Goal: Transaction & Acquisition: Purchase product/service

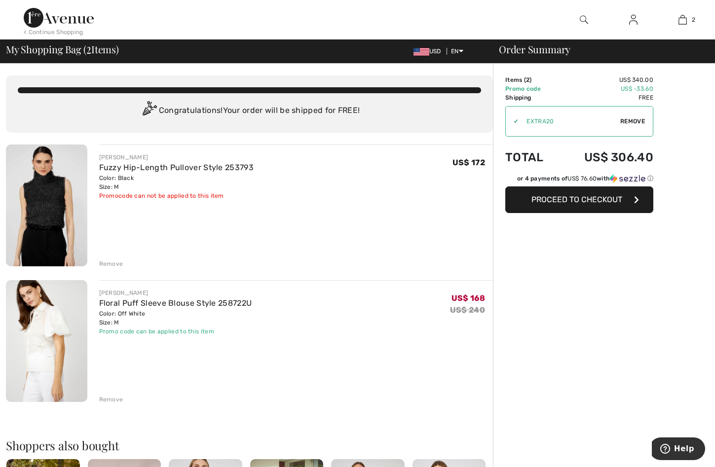
click at [105, 399] on div "Remove" at bounding box center [111, 399] width 24 height 9
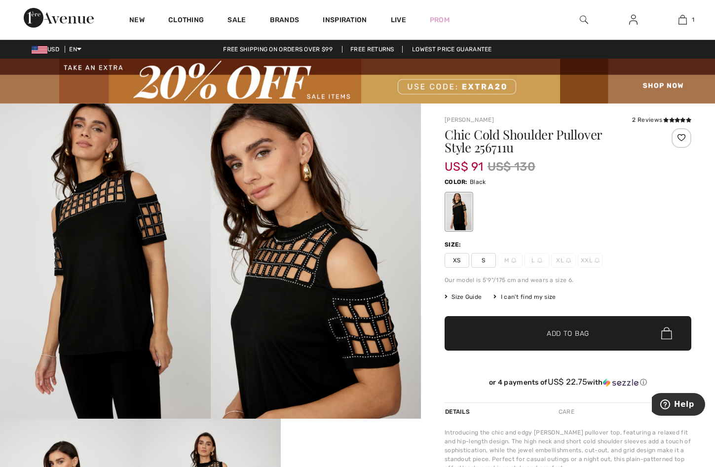
click at [459, 255] on span "XS" at bounding box center [456, 260] width 25 height 15
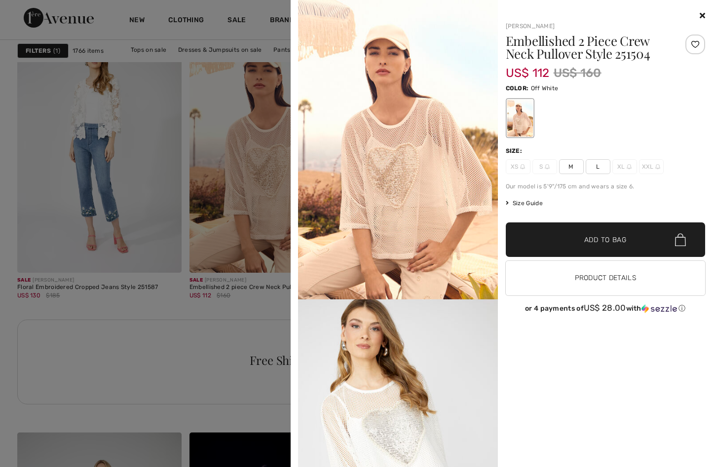
click at [573, 167] on span "M" at bounding box center [571, 166] width 25 height 15
click at [608, 235] on span "Add to Bag" at bounding box center [605, 240] width 42 height 10
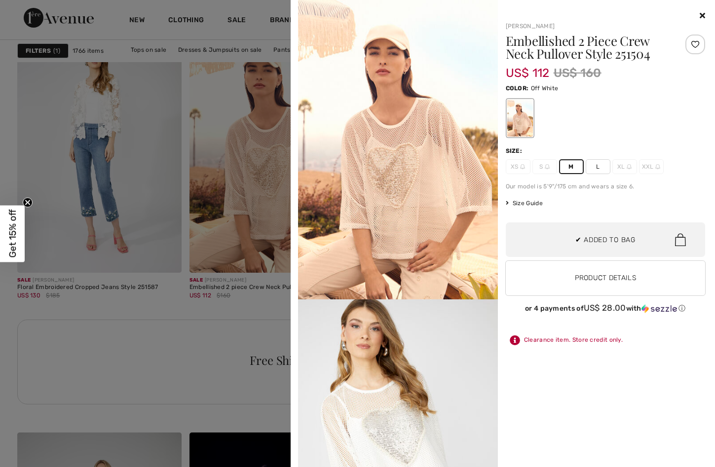
scroll to position [31, 0]
click at [130, 370] on div at bounding box center [357, 233] width 715 height 467
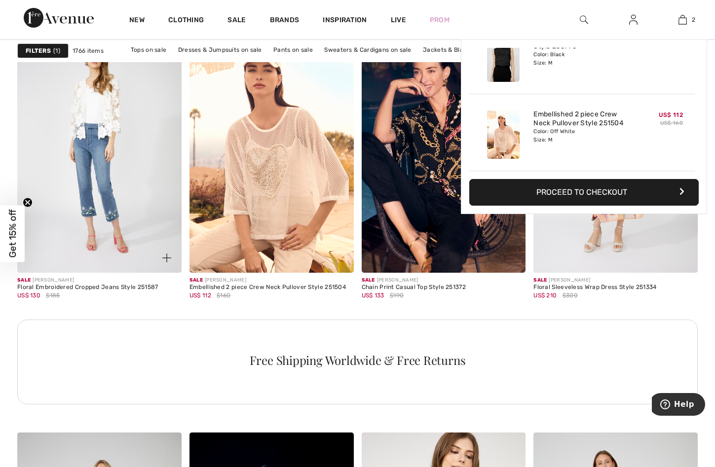
click at [165, 257] on img at bounding box center [166, 258] width 9 height 9
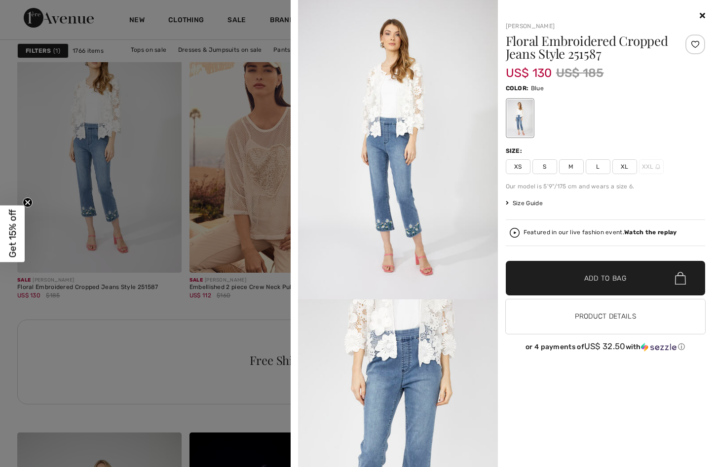
click at [567, 164] on span "M" at bounding box center [571, 166] width 25 height 15
click at [622, 271] on span "✔ Added to Bag Add to Bag" at bounding box center [606, 278] width 200 height 35
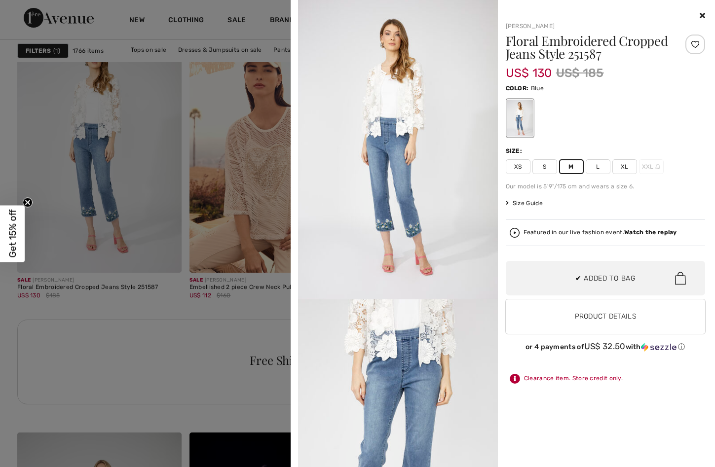
scroll to position [108, 0]
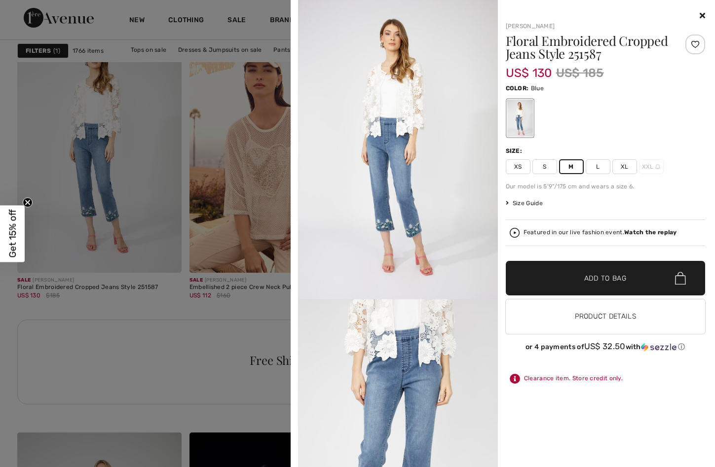
click at [224, 376] on div at bounding box center [357, 233] width 715 height 467
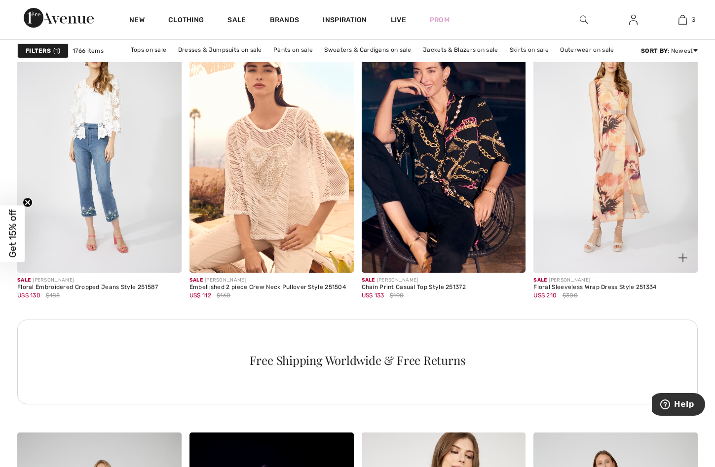
click at [684, 254] on img at bounding box center [682, 258] width 9 height 9
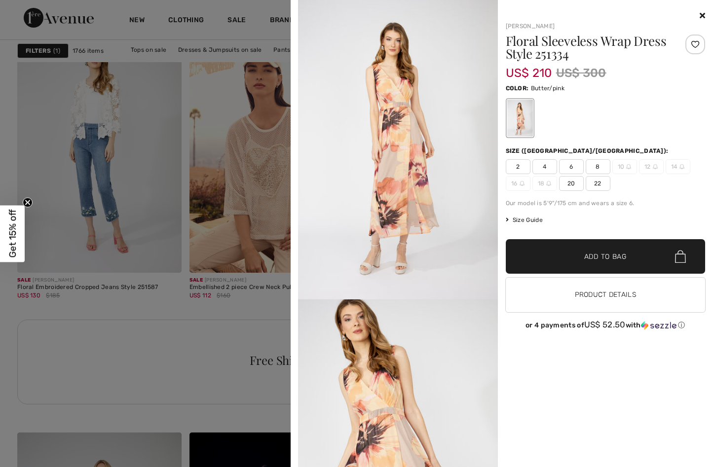
click at [544, 168] on span "4" at bounding box center [544, 166] width 25 height 15
click at [621, 251] on span "✔ Added to Bag Add to Bag" at bounding box center [606, 256] width 200 height 35
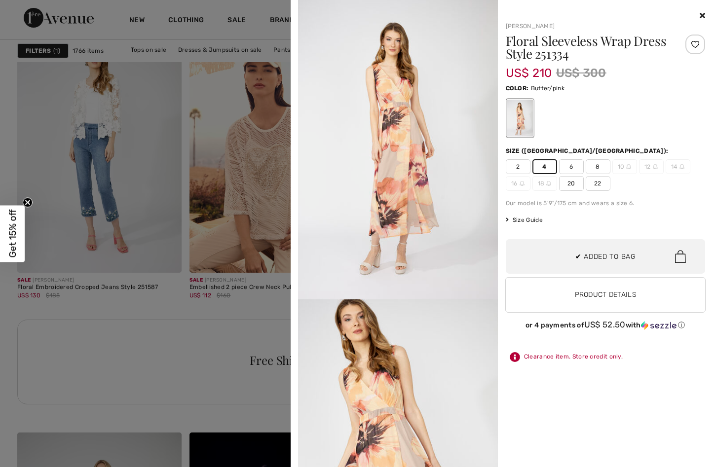
scroll to position [184, 0]
click at [185, 332] on div at bounding box center [357, 233] width 715 height 467
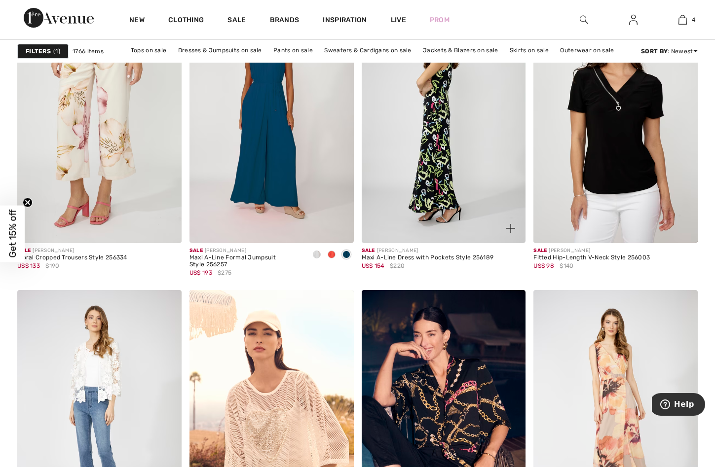
scroll to position [755, 0]
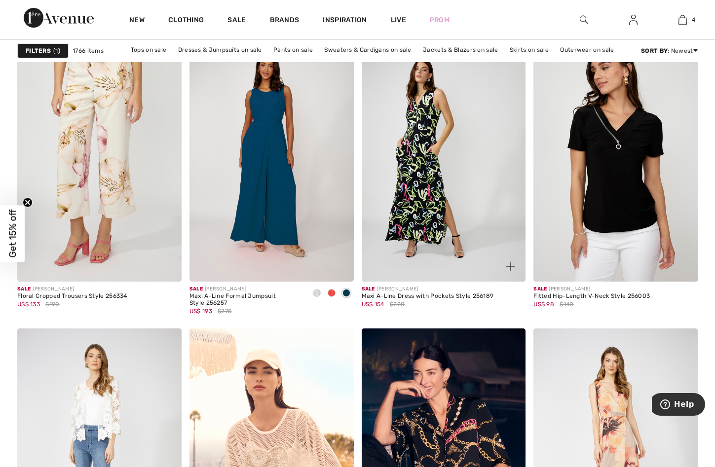
click at [509, 264] on img at bounding box center [510, 266] width 9 height 9
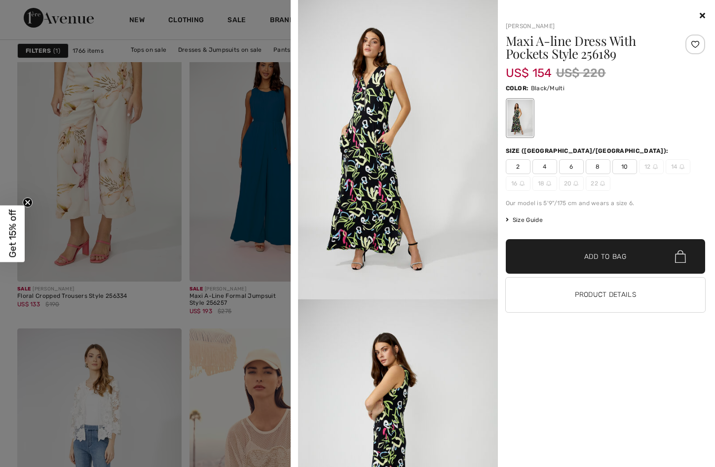
click at [600, 254] on span "Add to Bag" at bounding box center [605, 257] width 42 height 10
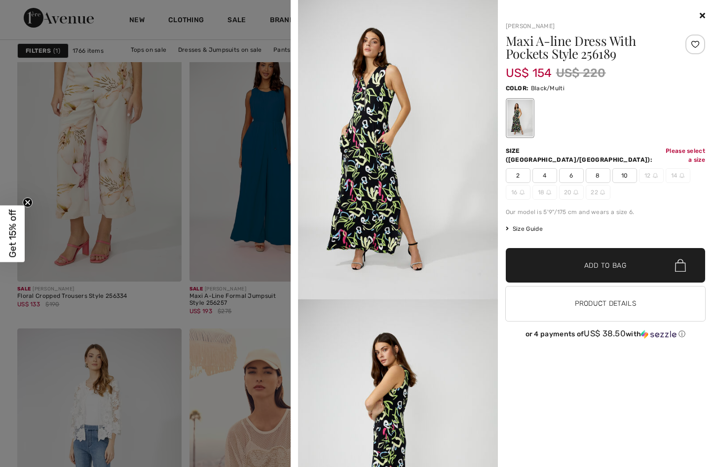
click at [549, 169] on span "4" at bounding box center [544, 175] width 25 height 15
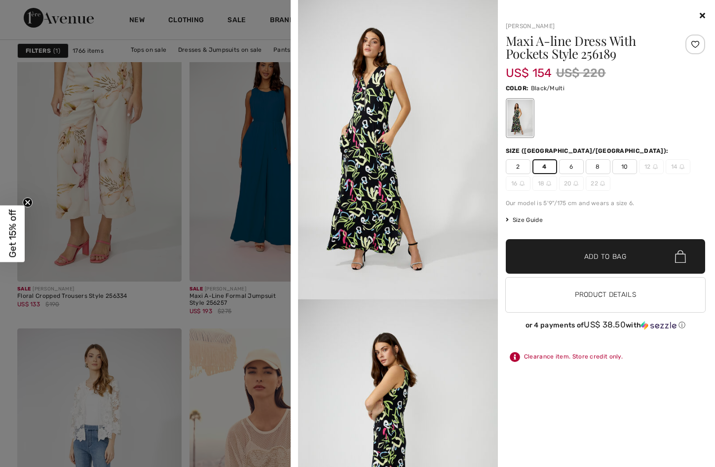
click at [619, 256] on span "Add to Bag" at bounding box center [605, 257] width 42 height 10
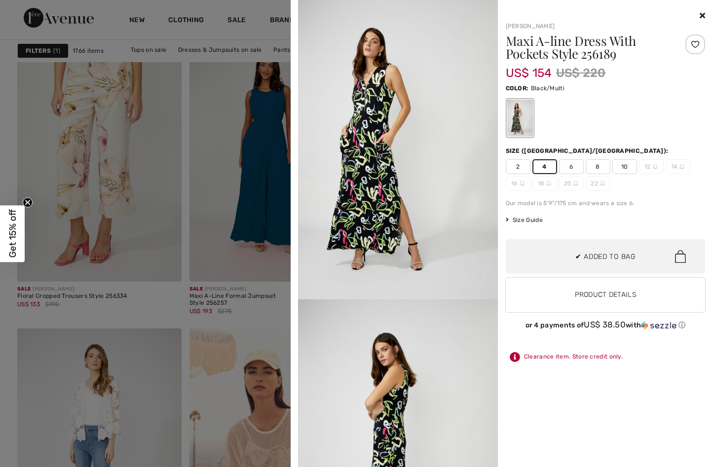
scroll to position [261, 0]
click at [243, 333] on div at bounding box center [357, 233] width 715 height 467
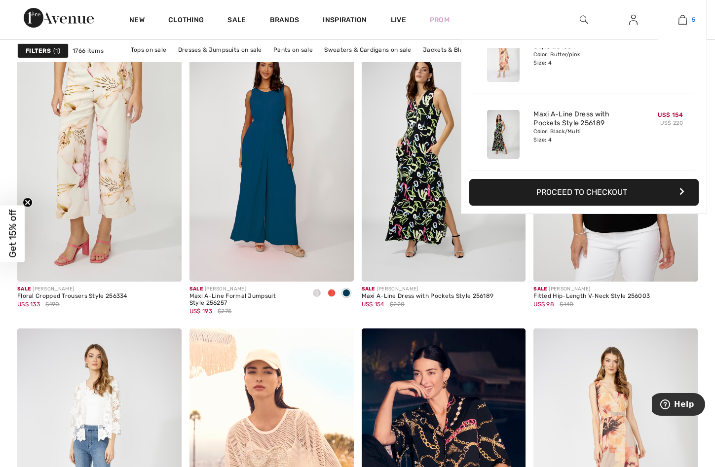
click at [683, 20] on img at bounding box center [682, 20] width 8 height 12
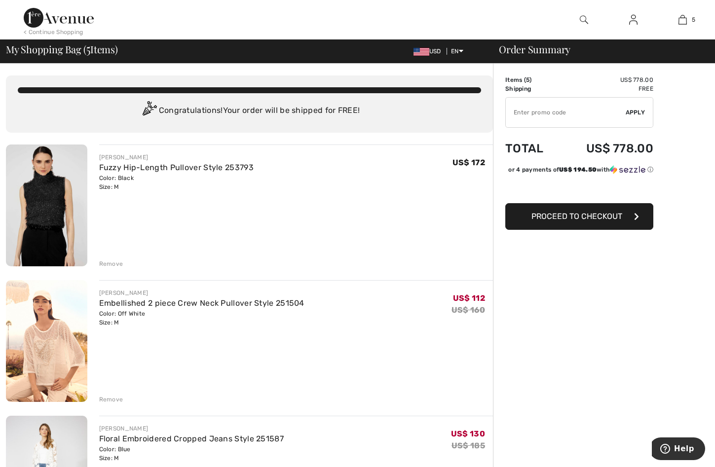
click at [559, 121] on input "TEXT" at bounding box center [566, 113] width 120 height 30
paste input "EXTRA20"
type input "EXTRA20"
click at [633, 111] on span "Apply" at bounding box center [635, 112] width 20 height 9
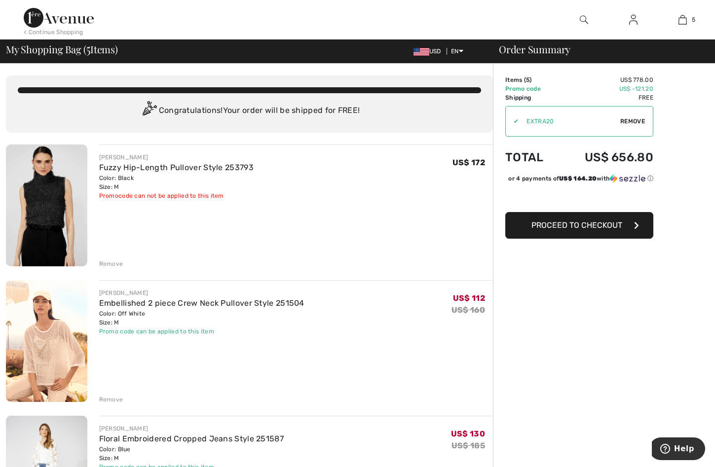
click at [638, 119] on span "Remove" at bounding box center [632, 121] width 25 height 9
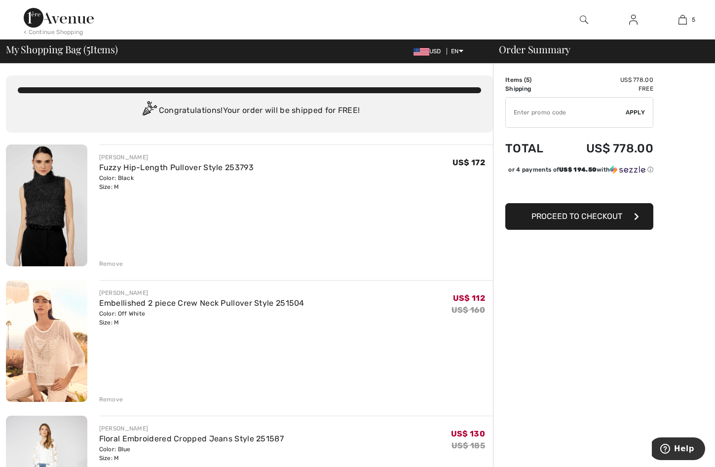
click at [576, 111] on input "TEXT" at bounding box center [566, 113] width 120 height 30
paste input "SUMMERVIP"
type input "SUMMERVIP"
click at [638, 110] on span "Apply" at bounding box center [635, 112] width 20 height 9
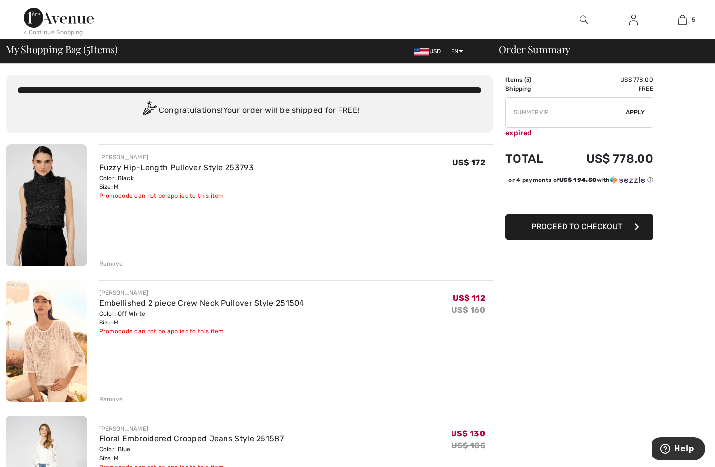
click at [550, 106] on input "TEXT" at bounding box center [566, 113] width 120 height 30
click at [554, 110] on input "TEXT" at bounding box center [566, 113] width 120 height 30
paste input "MOTHER"
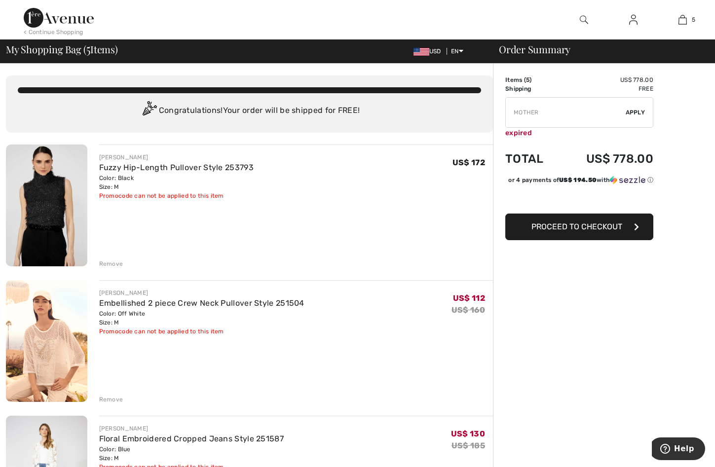
click at [633, 113] on span "Apply" at bounding box center [635, 112] width 20 height 9
click at [568, 111] on input "TEXT" at bounding box center [566, 113] width 120 height 30
paste input "NEW10"
type input "NEW10"
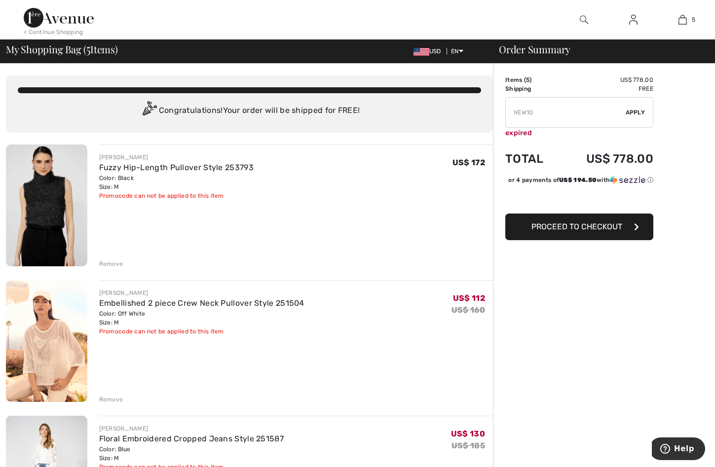
click at [638, 110] on span "Apply" at bounding box center [635, 112] width 20 height 9
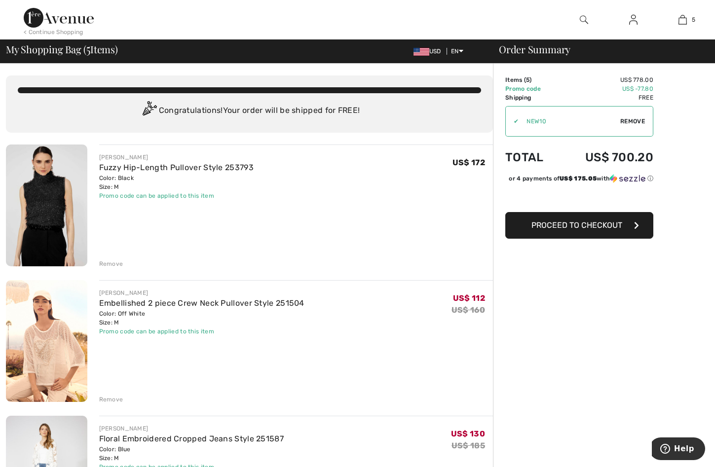
click at [638, 118] on span "Remove" at bounding box center [632, 121] width 25 height 9
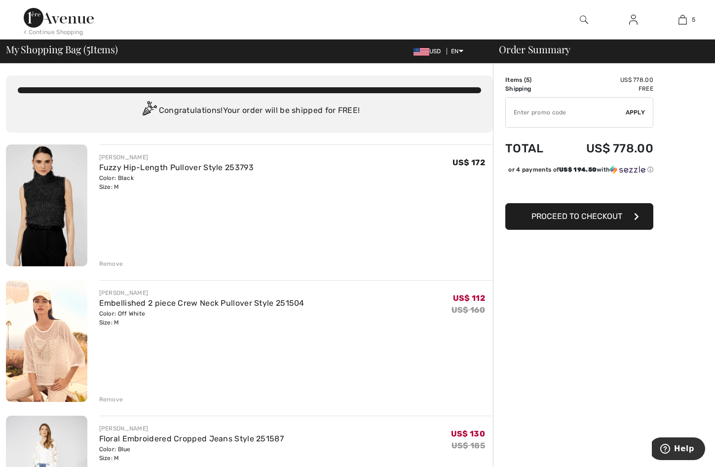
click at [543, 110] on input "TEXT" at bounding box center [566, 113] width 120 height 30
paste input "VDAY2018"
click at [637, 112] on span "Apply" at bounding box center [635, 112] width 20 height 9
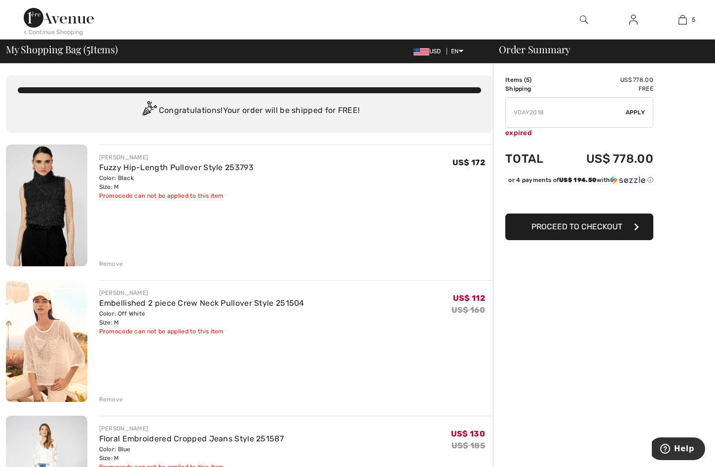
click at [582, 107] on input "TEXT" at bounding box center [566, 113] width 120 height 30
paste input "SURPRISE30"
click at [642, 111] on span "Apply" at bounding box center [635, 112] width 20 height 9
click at [565, 107] on input "TEXT" at bounding box center [566, 113] width 120 height 30
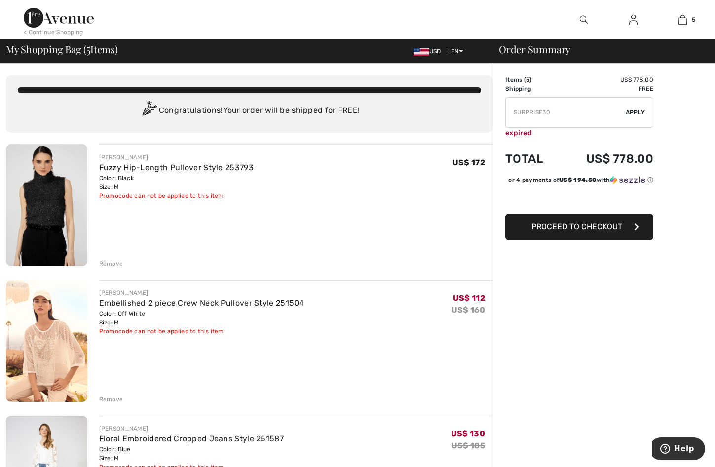
click at [565, 107] on input "TEXT" at bounding box center [566, 113] width 120 height 30
paste input "SPRINGSALE"
click at [636, 109] on span "Apply" at bounding box center [635, 112] width 20 height 9
click at [563, 112] on input "TEXT" at bounding box center [566, 113] width 120 height 30
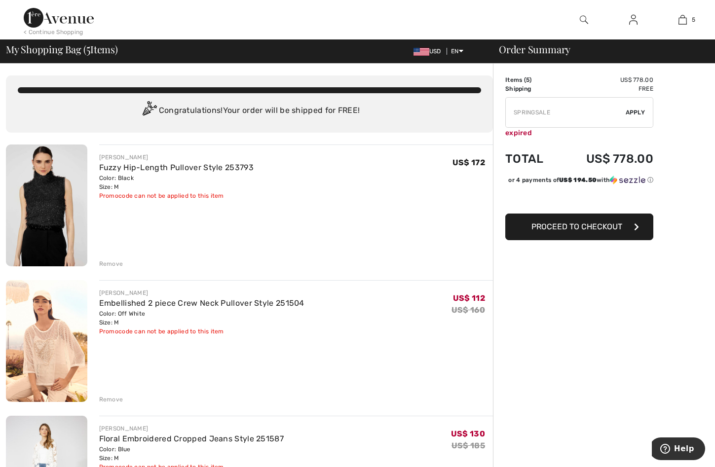
paste input "FREEXPRESS"
type input "FREEXPRESS"
click at [632, 109] on span "Apply" at bounding box center [635, 112] width 20 height 9
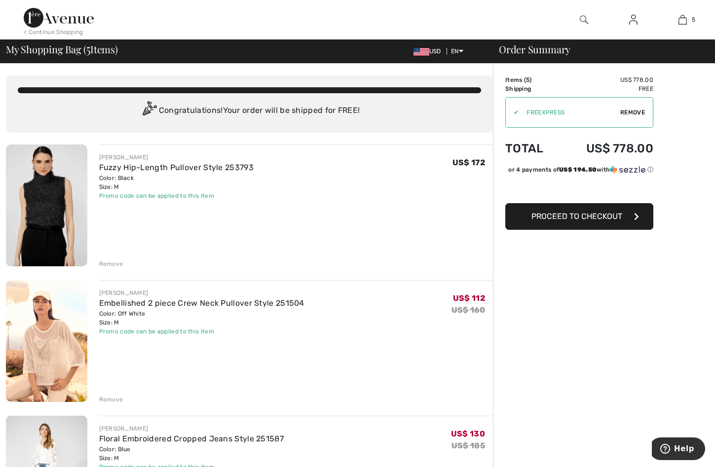
click at [633, 110] on span "Remove" at bounding box center [632, 112] width 25 height 9
click at [564, 110] on input "TEXT" at bounding box center [566, 113] width 120 height 30
paste input "FALLSALE"
click at [634, 111] on span "Apply" at bounding box center [635, 112] width 20 height 9
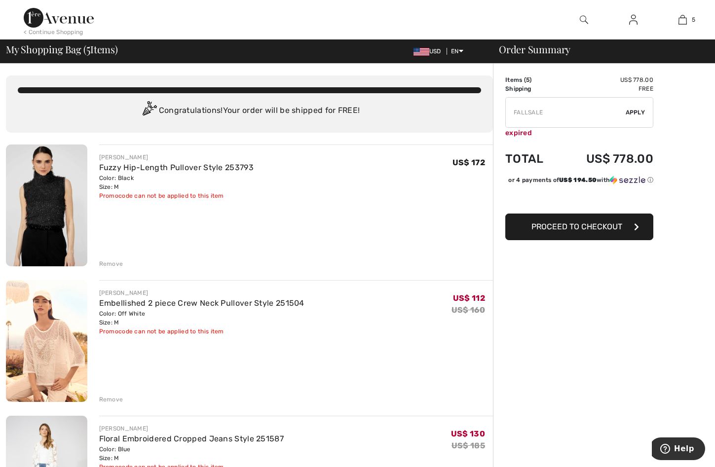
click at [564, 107] on input "TEXT" at bounding box center [566, 113] width 120 height 30
paste input "FREEGIFT"
type input "FREEGIFT"
click at [638, 111] on span "Apply" at bounding box center [635, 112] width 20 height 9
